Goal: Transaction & Acquisition: Download file/media

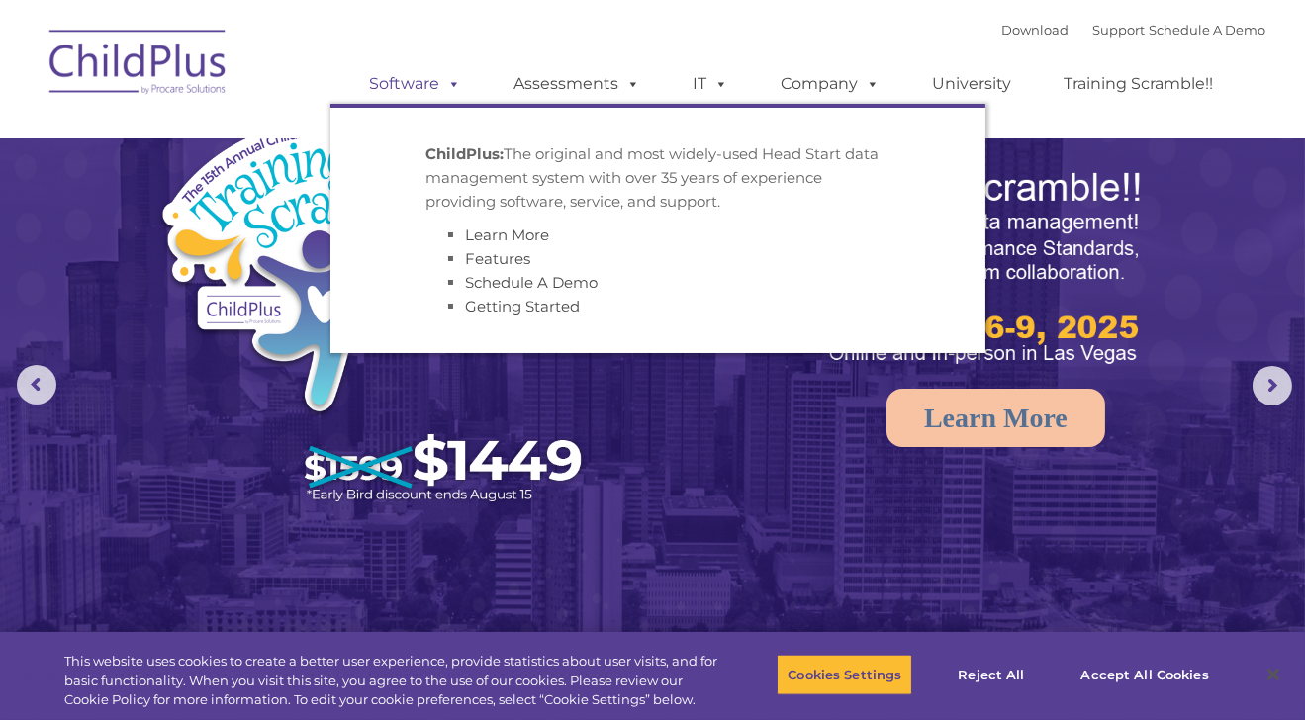
select select "MEDIUM"
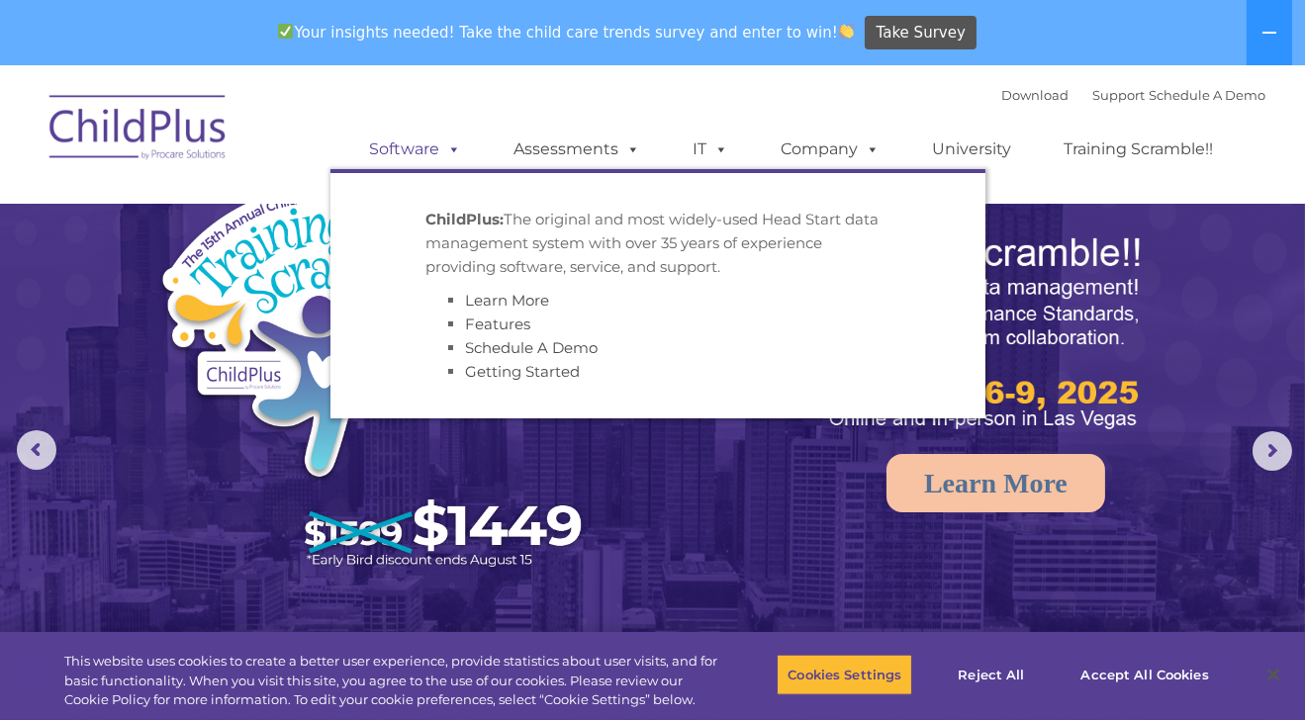
click at [448, 149] on span at bounding box center [451, 148] width 22 height 19
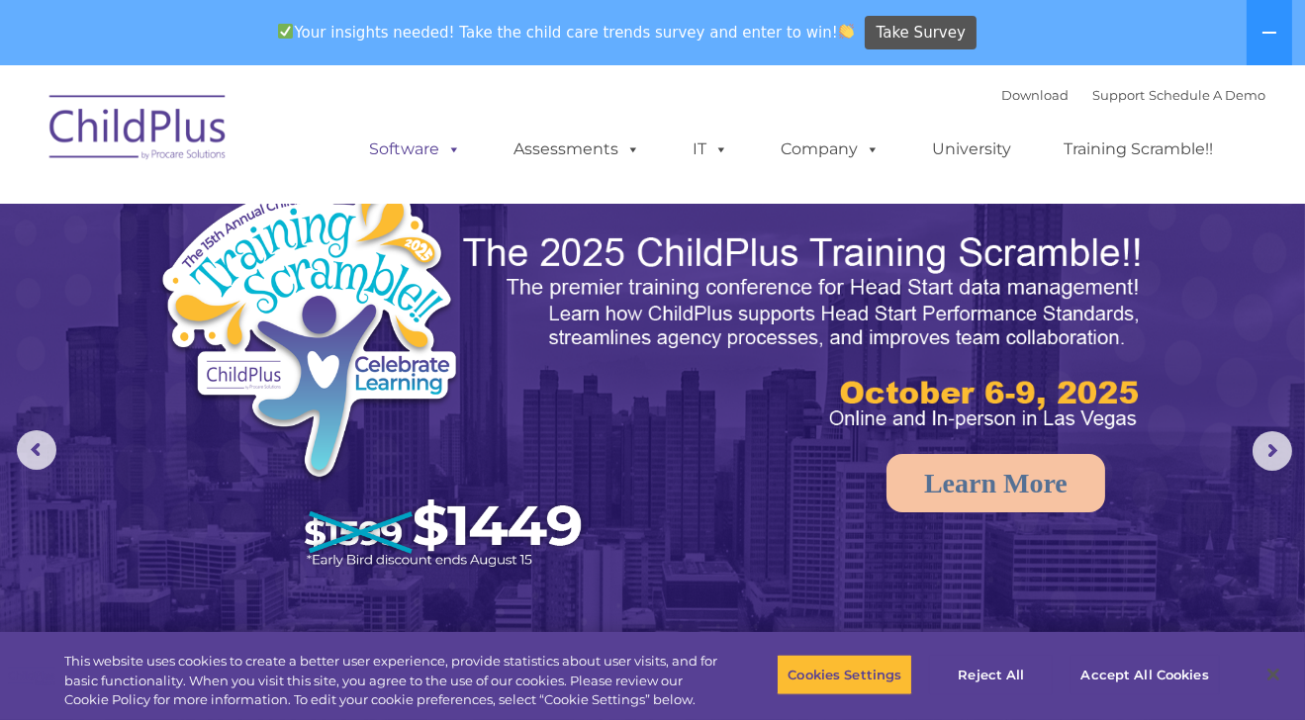
click at [457, 151] on span at bounding box center [451, 148] width 22 height 19
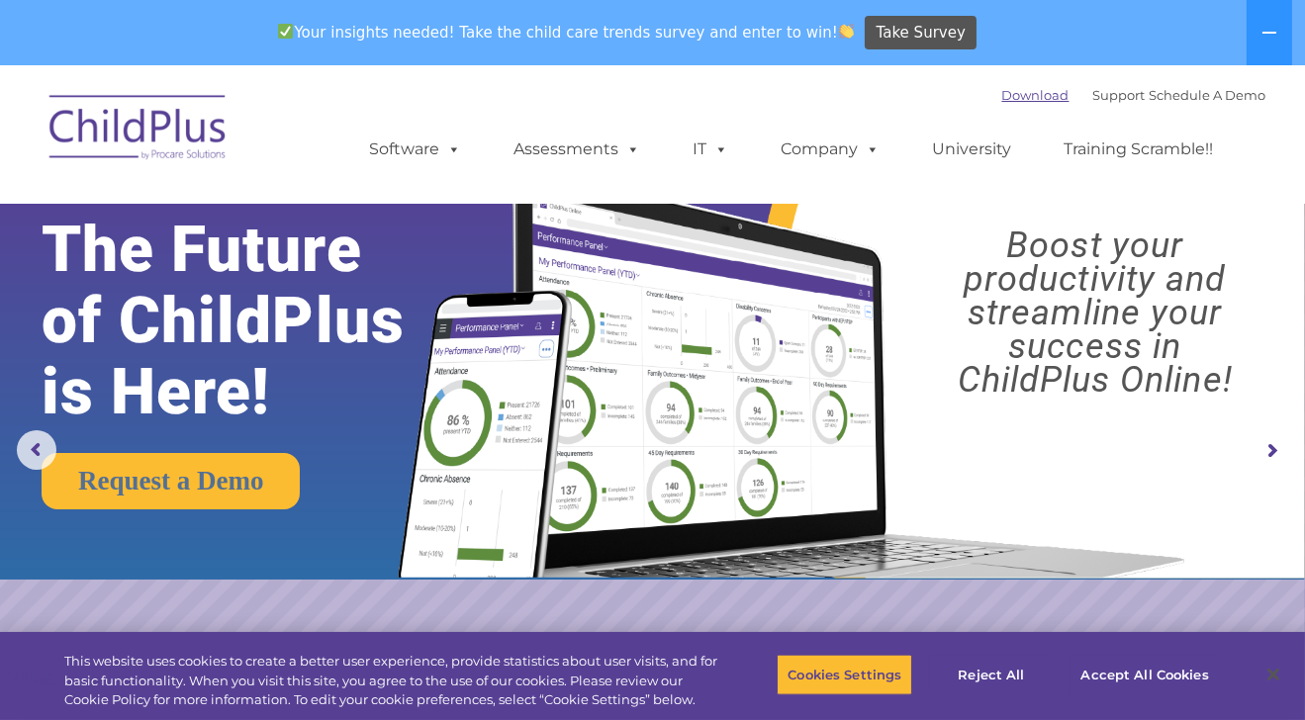
click at [1024, 96] on link "Download" at bounding box center [1035, 95] width 67 height 16
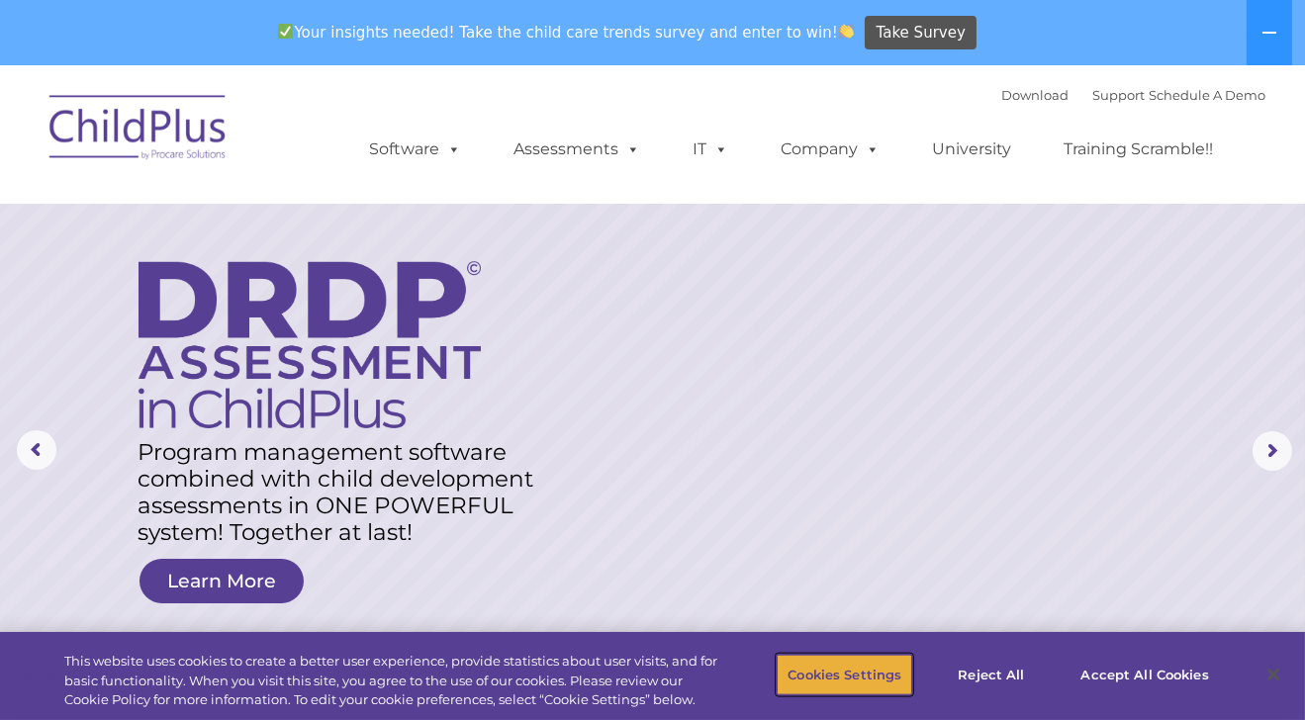
click at [872, 679] on button "Cookies Settings" at bounding box center [845, 675] width 136 height 42
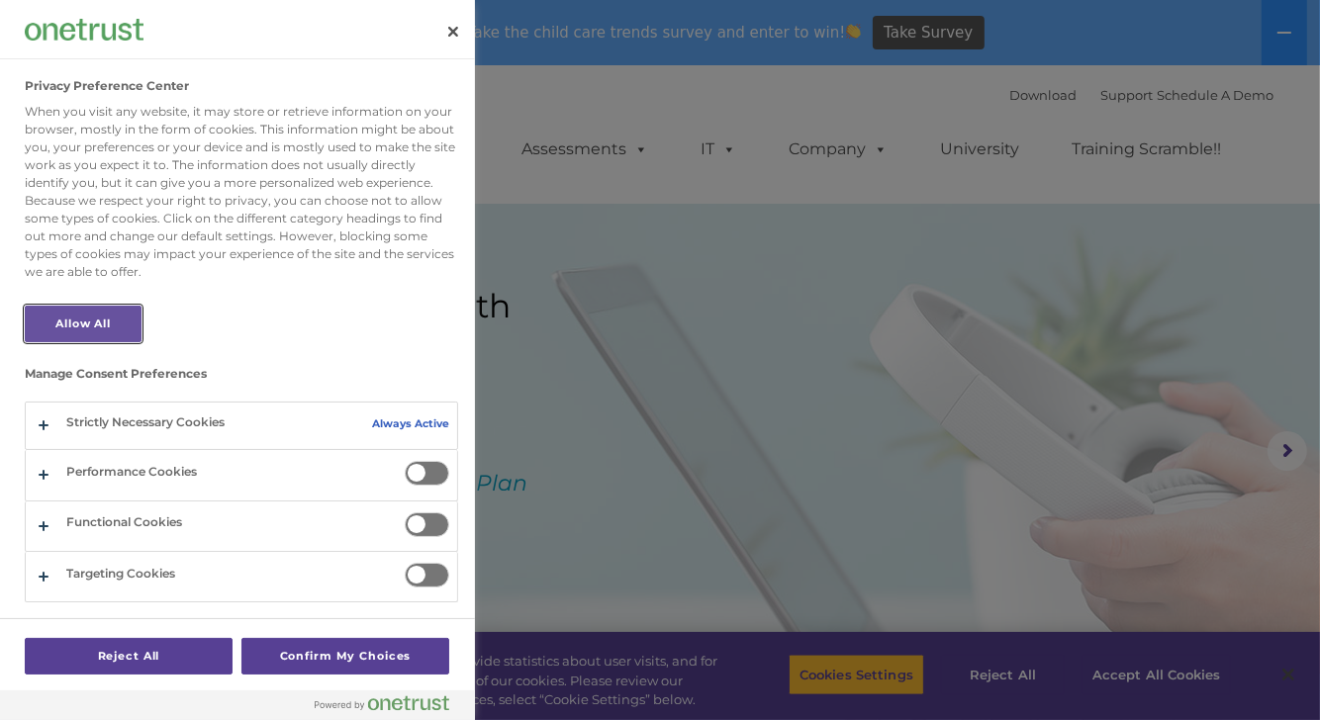
click at [128, 318] on button "Allow All" at bounding box center [83, 324] width 117 height 37
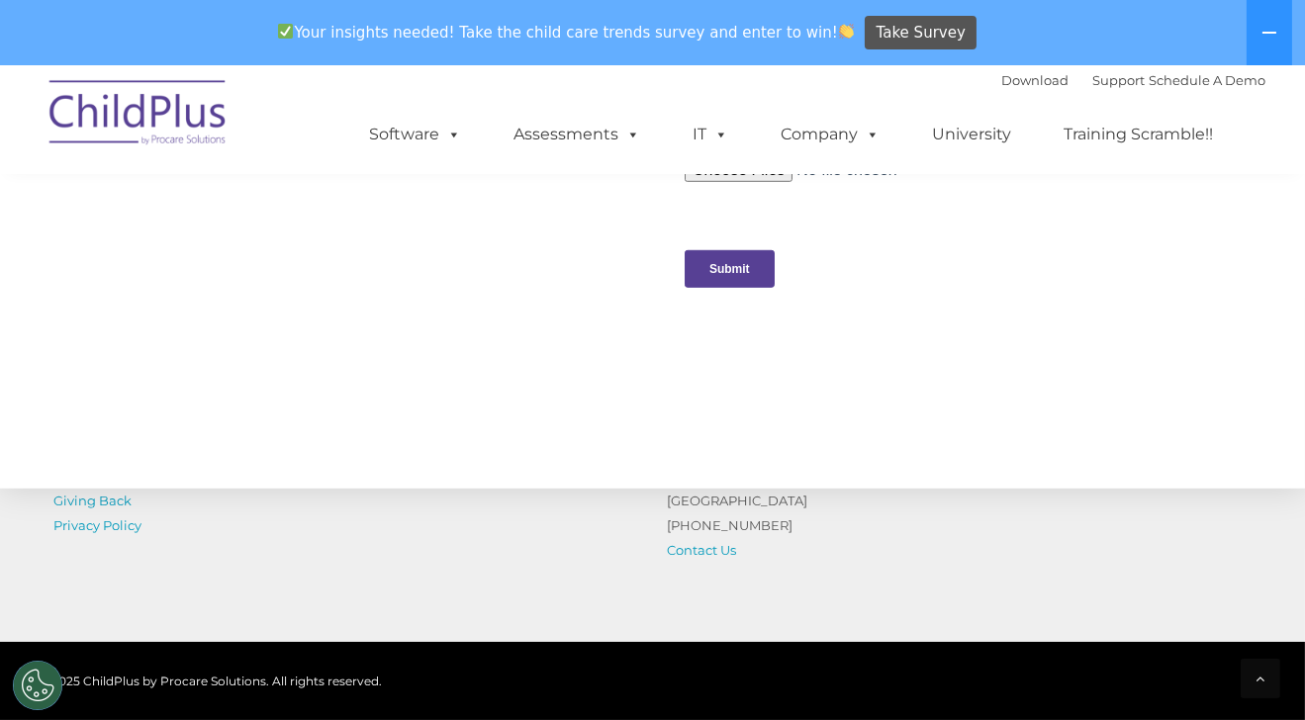
scroll to position [2287, 0]
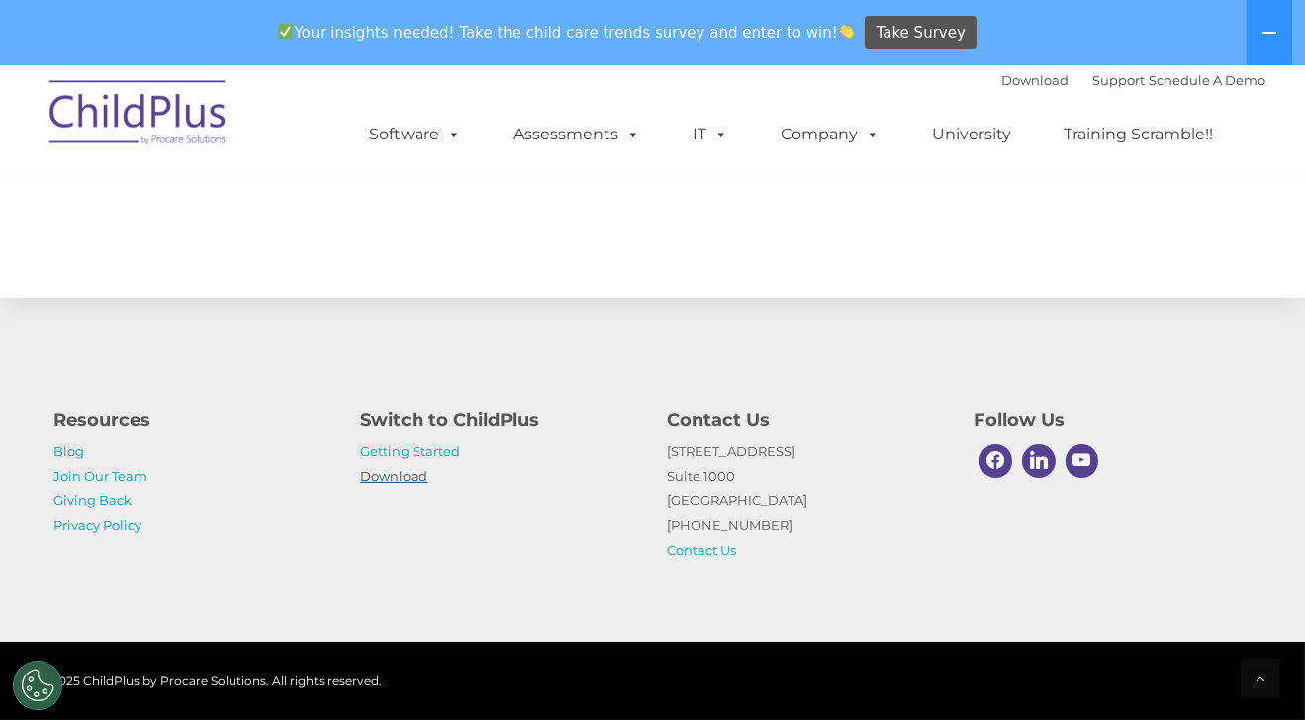
click at [403, 478] on link "Download" at bounding box center [394, 476] width 67 height 16
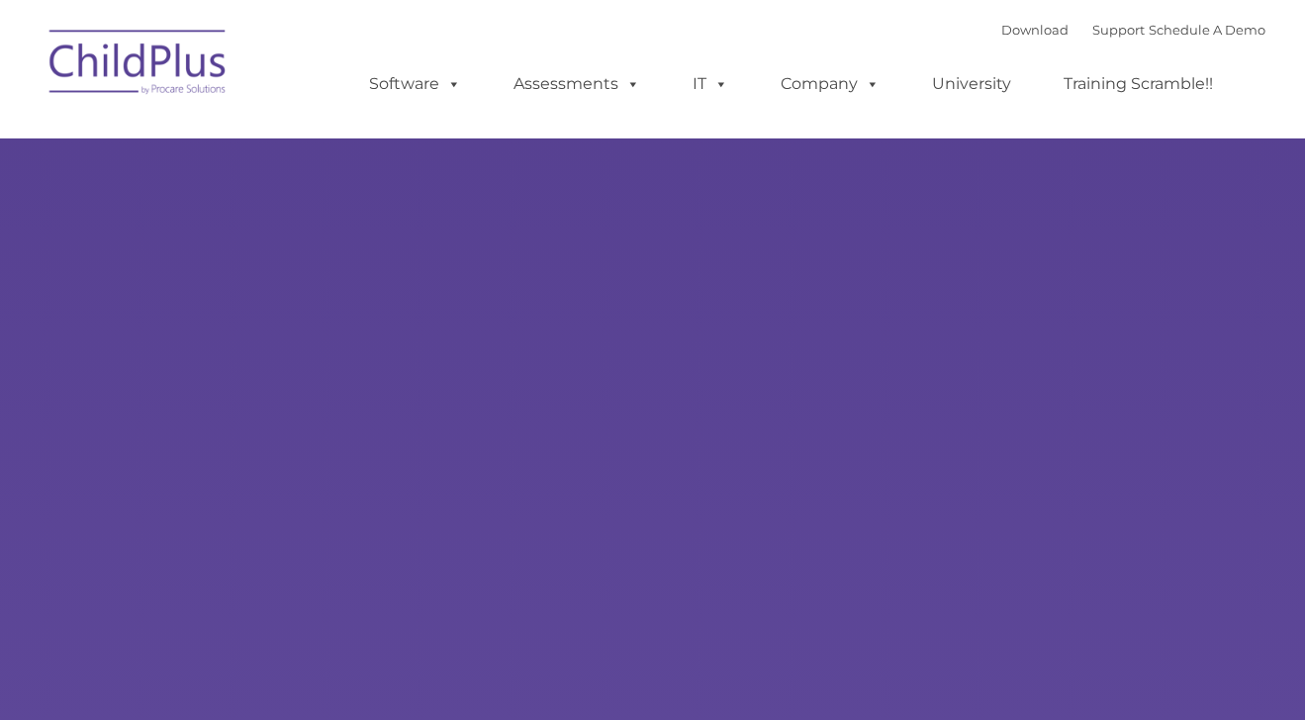
type input ""
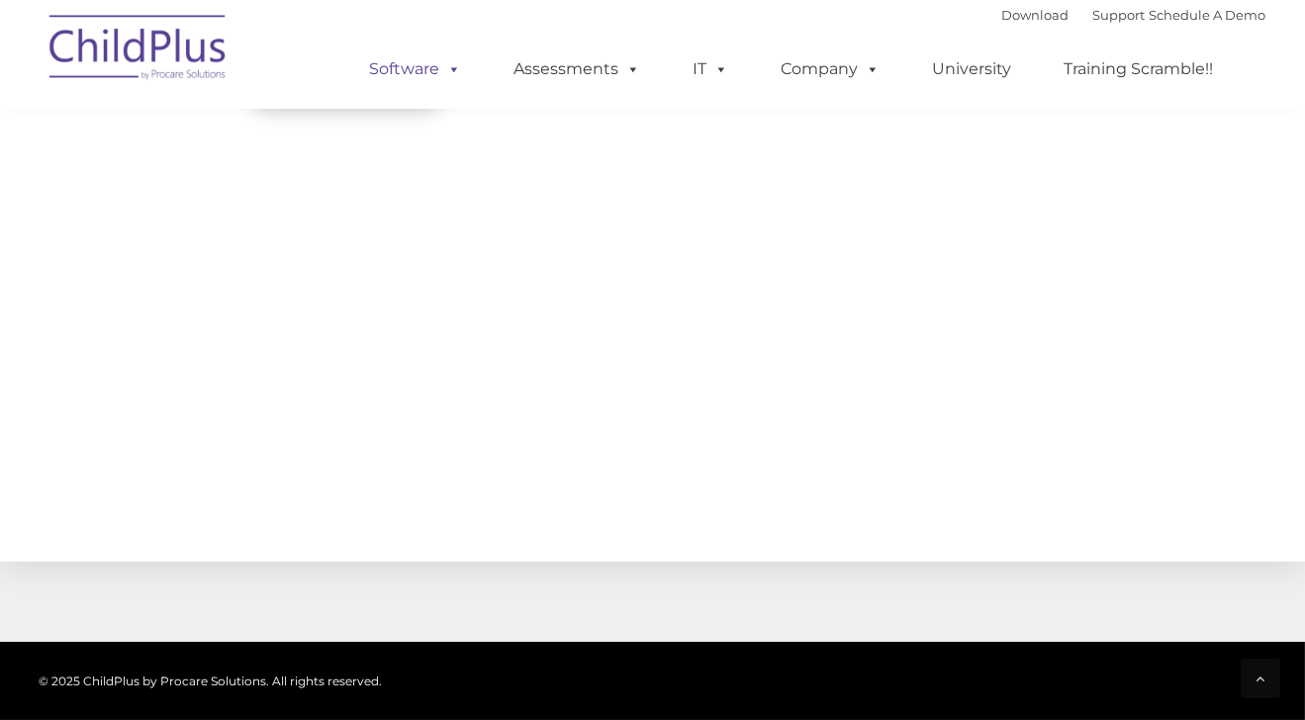
scroll to position [2222, 0]
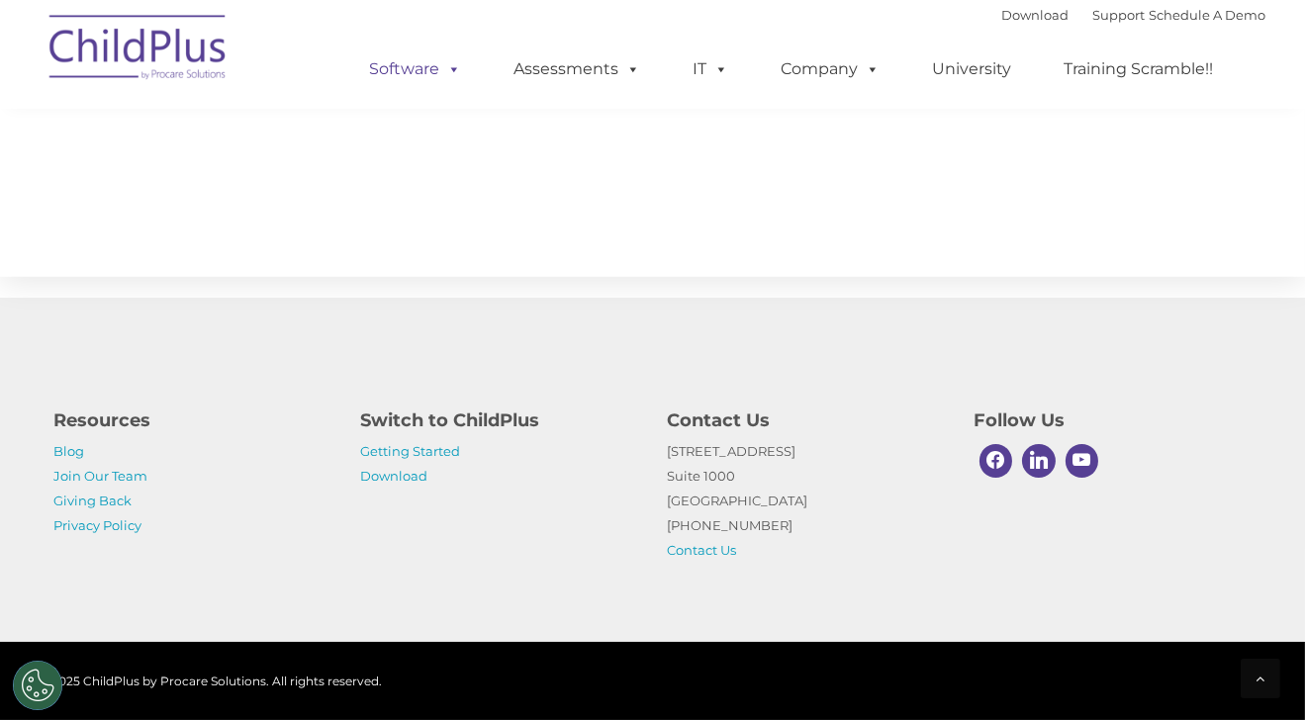
select select "MEDIUM"
click at [453, 71] on span at bounding box center [451, 68] width 22 height 19
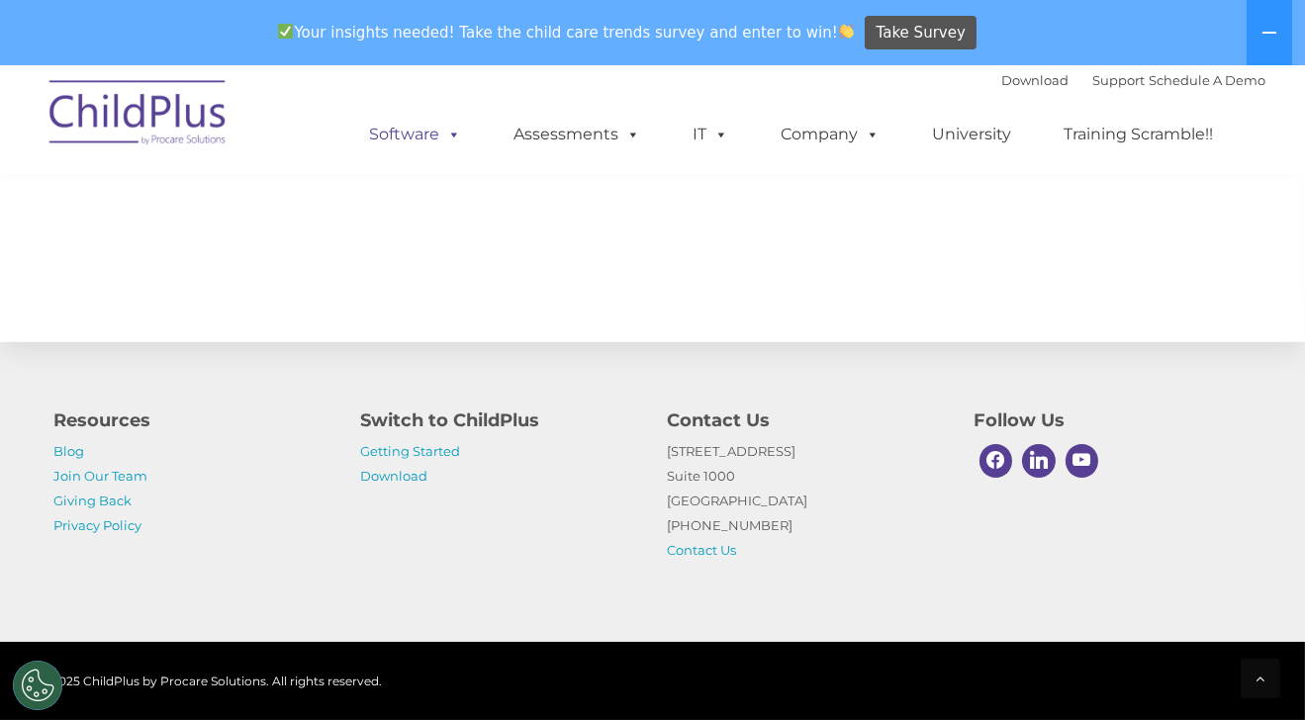
scroll to position [2251, 0]
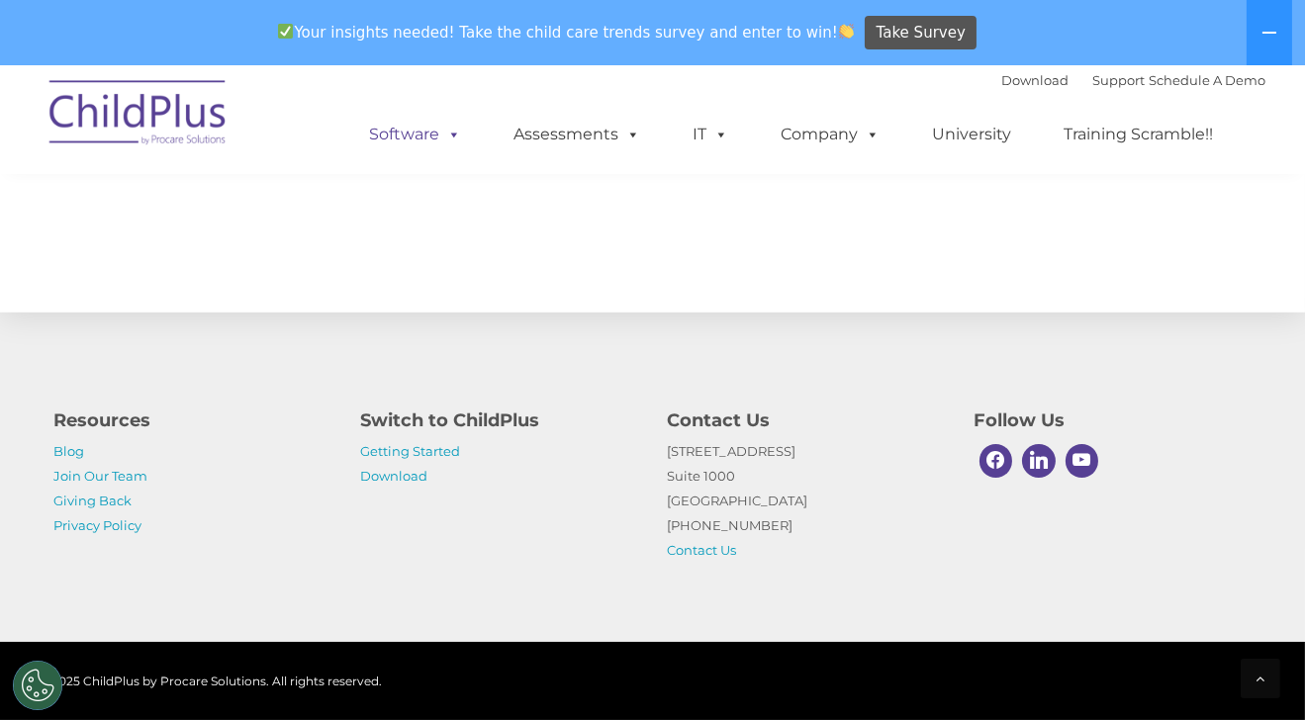
click at [453, 71] on div "Download Support | Schedule A Demo  MENU MENU Software ChildPlus: The original…" at bounding box center [798, 119] width 936 height 109
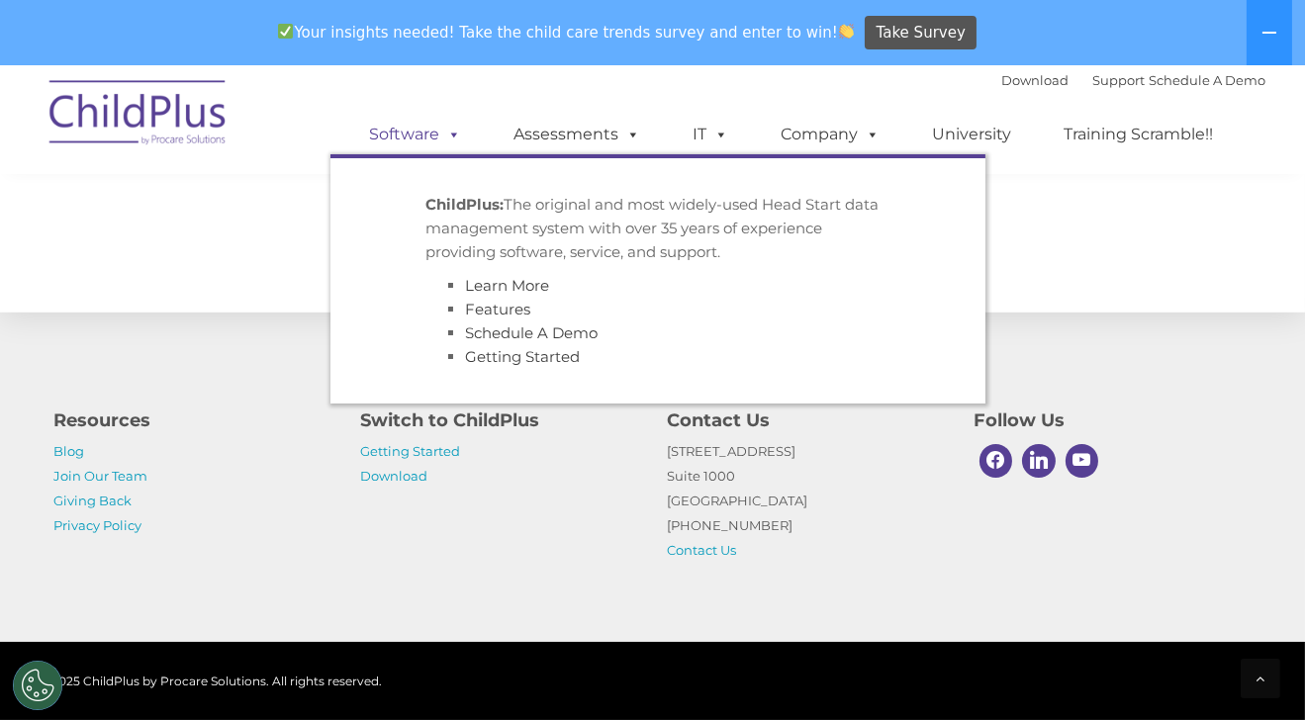
click at [421, 142] on link "Software" at bounding box center [416, 135] width 132 height 40
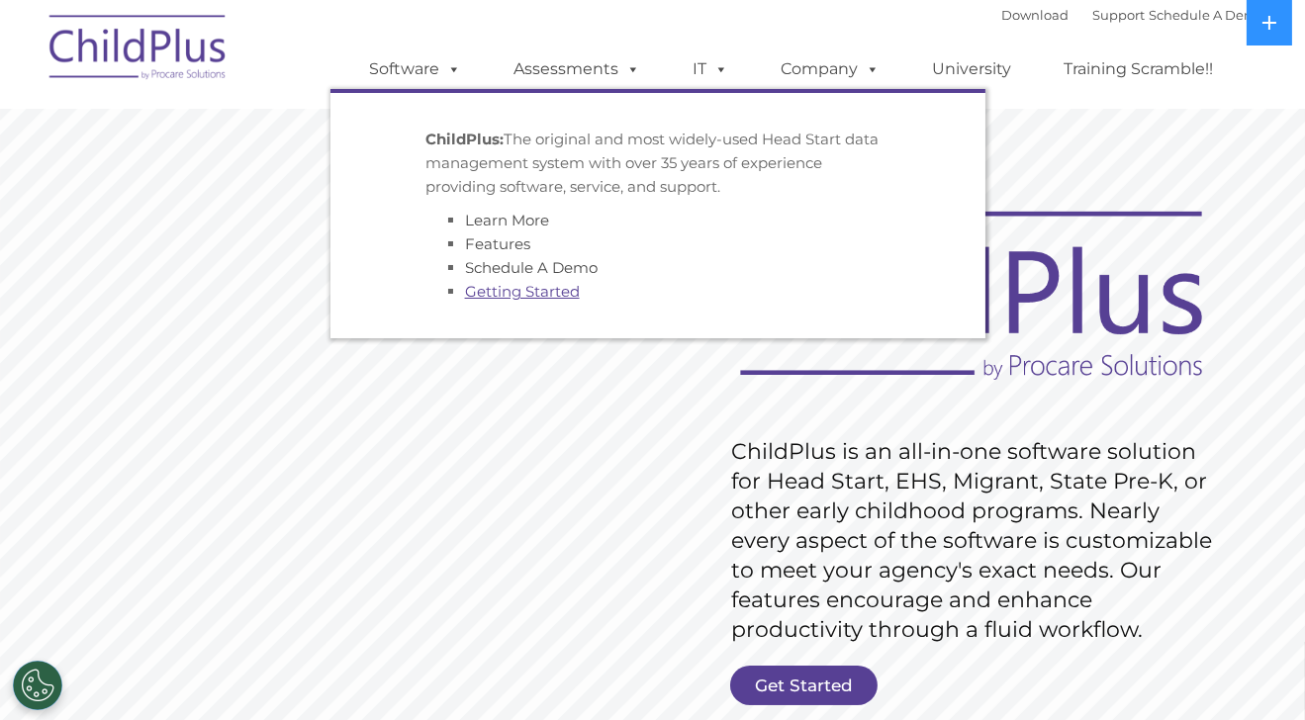
click at [542, 298] on link "Getting Started" at bounding box center [522, 291] width 115 height 19
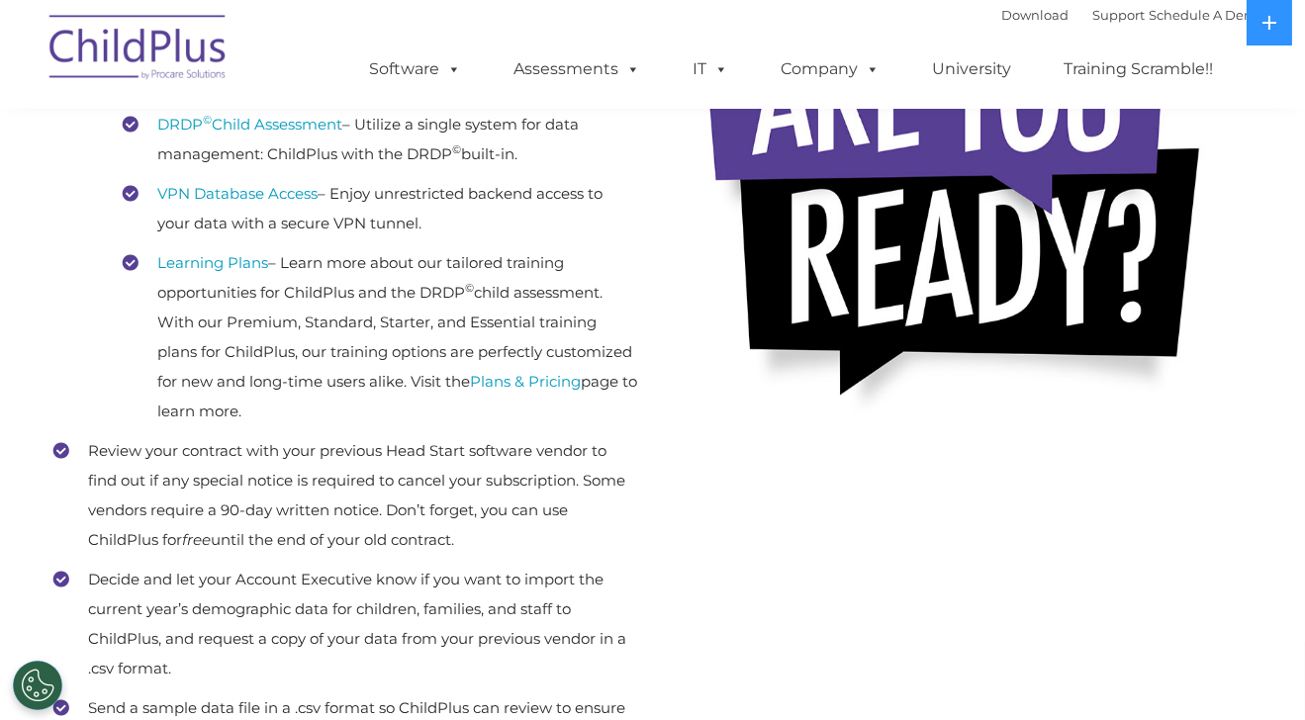
scroll to position [596, 0]
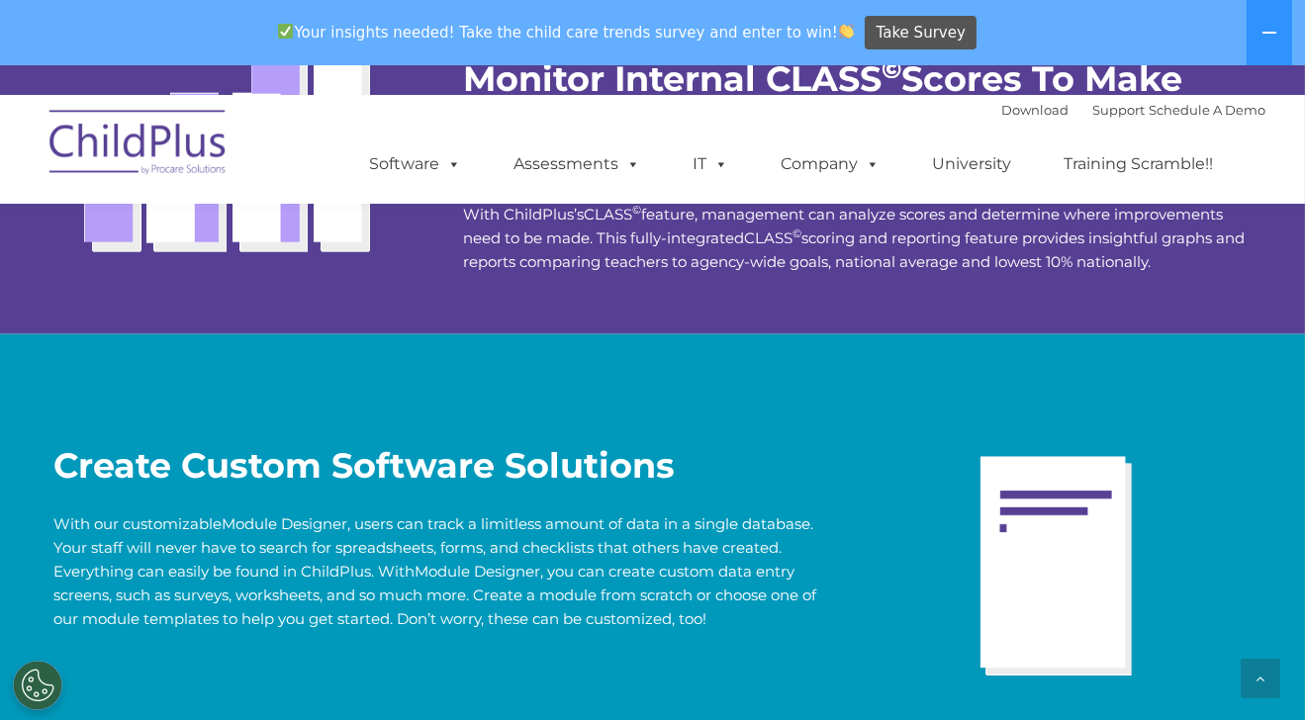
scroll to position [3803, 0]
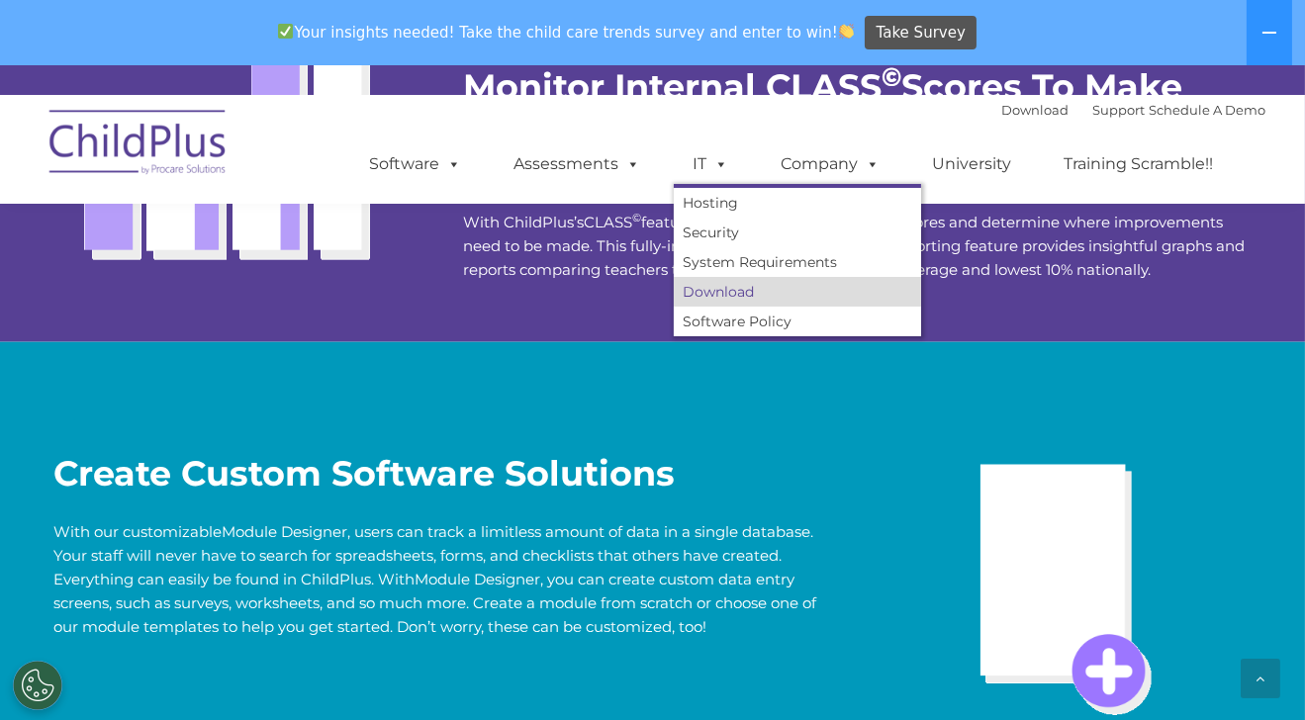
click at [725, 295] on link "Download" at bounding box center [797, 292] width 247 height 30
